Goal: Task Accomplishment & Management: Use online tool/utility

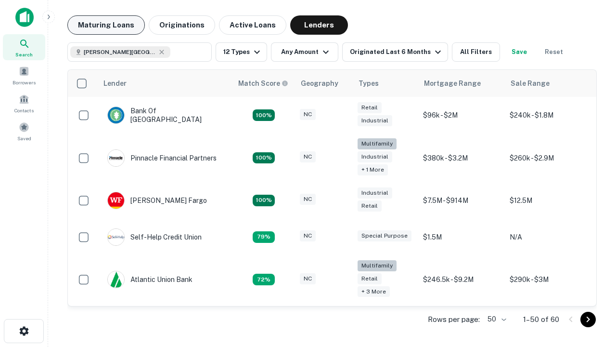
click at [106, 25] on button "Maturing Loans" at bounding box center [106, 24] width 78 height 19
